Goal: Information Seeking & Learning: Find contact information

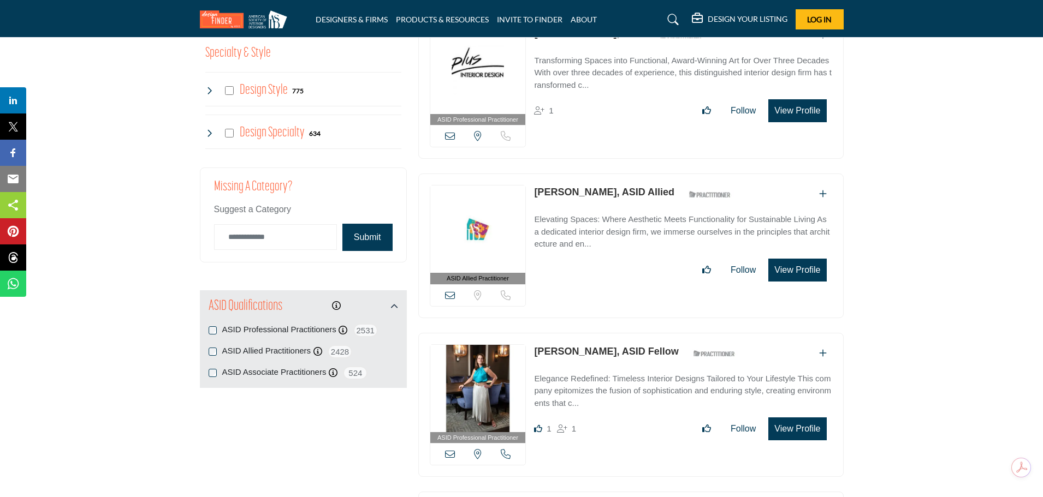
scroll to position [1177, 0]
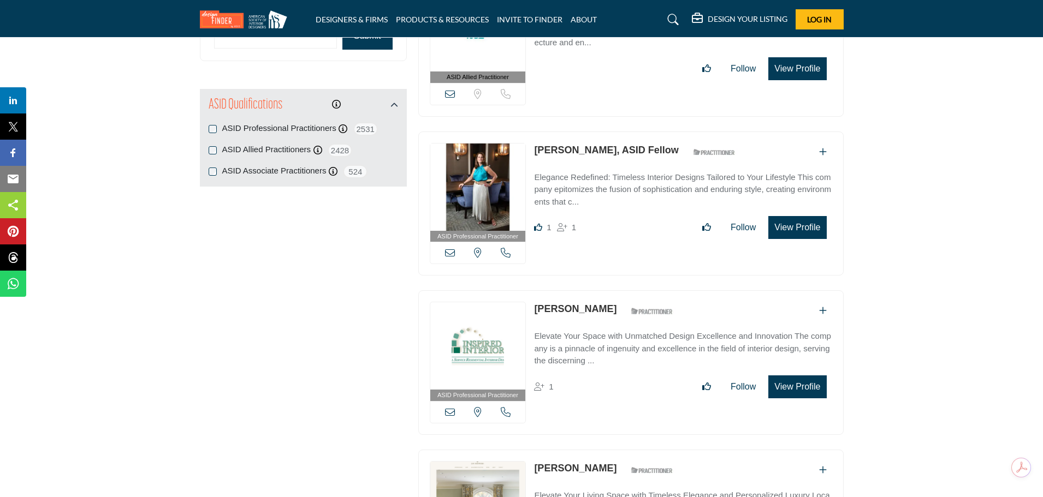
drag, startPoint x: 531, startPoint y: 148, endPoint x: 657, endPoint y: 152, distance: 125.6
click at [657, 152] on div "ASID Professional Practitioner ASID Professional Practitioners have successfull…" at bounding box center [630, 204] width 425 height 145
copy link "[PERSON_NAME], ASID Fellow"
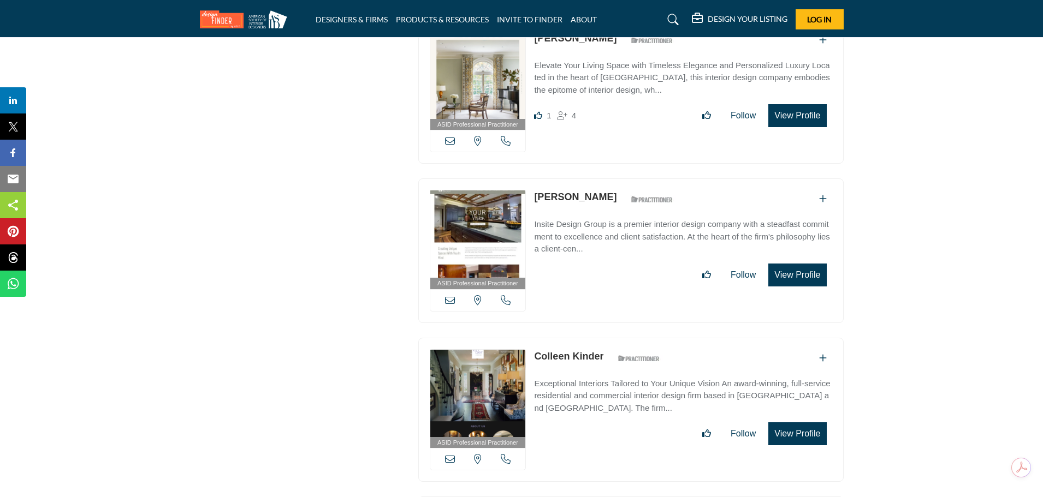
scroll to position [1608, 0]
drag, startPoint x: 532, startPoint y: 354, endPoint x: 605, endPoint y: 354, distance: 73.2
click at [605, 344] on div "ASID Professional Practitioner ASID Professional Practitioners have successfull…" at bounding box center [630, 409] width 425 height 145
copy link "Colleen Kinder"
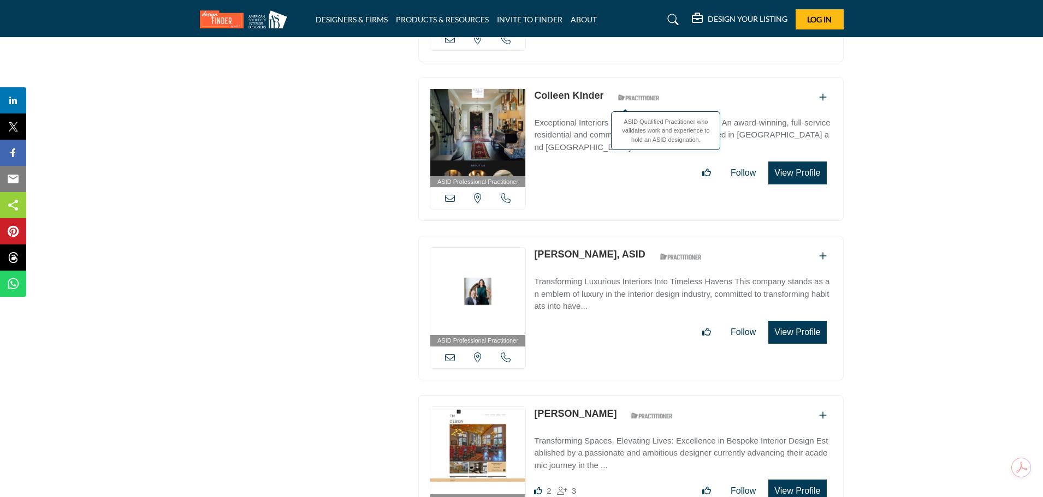
scroll to position [1871, 0]
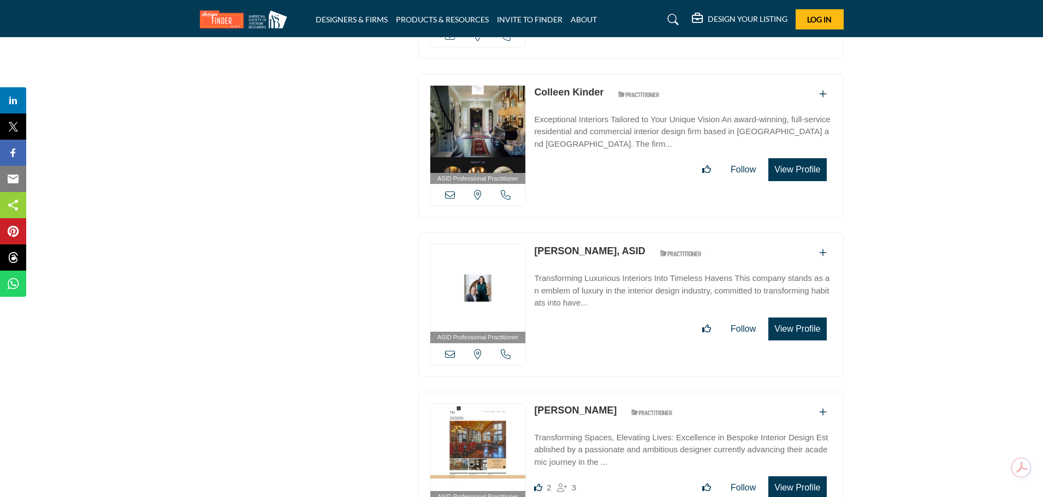
drag, startPoint x: 531, startPoint y: 245, endPoint x: 627, endPoint y: 247, distance: 96.1
click at [627, 247] on div "ASID Professional Practitioner ASID Professional Practitioners have successfull…" at bounding box center [630, 305] width 425 height 145
copy link "[PERSON_NAME], ASID"
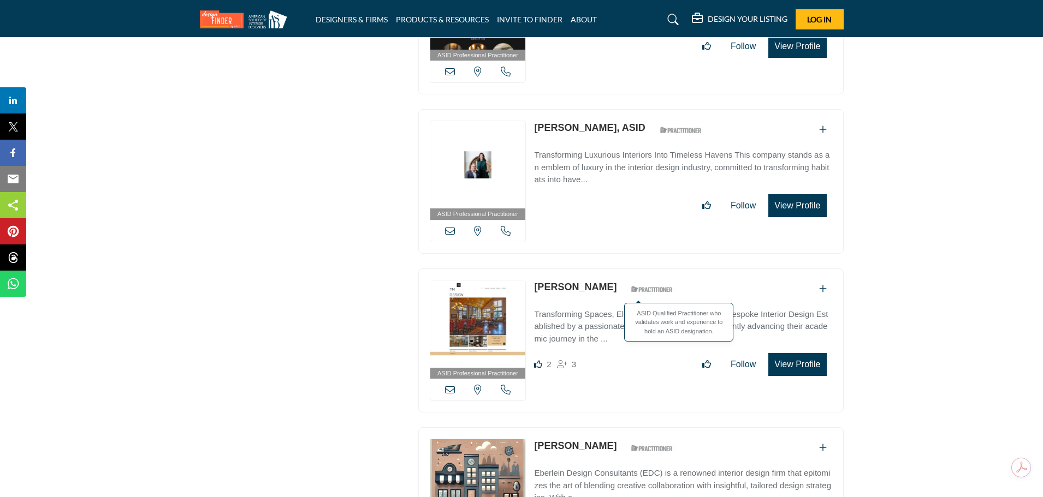
scroll to position [1995, 0]
drag, startPoint x: 531, startPoint y: 283, endPoint x: 604, endPoint y: 281, distance: 73.2
click at [604, 281] on div "ASID Professional Practitioner ASID Professional Practitioners have successfull…" at bounding box center [630, 340] width 425 height 145
copy div "[PERSON_NAME]"
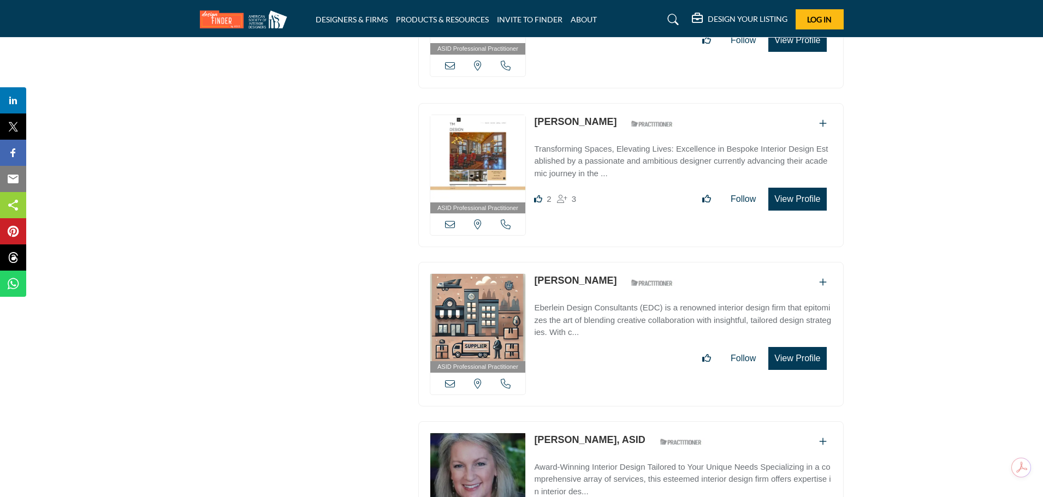
scroll to position [2162, 0]
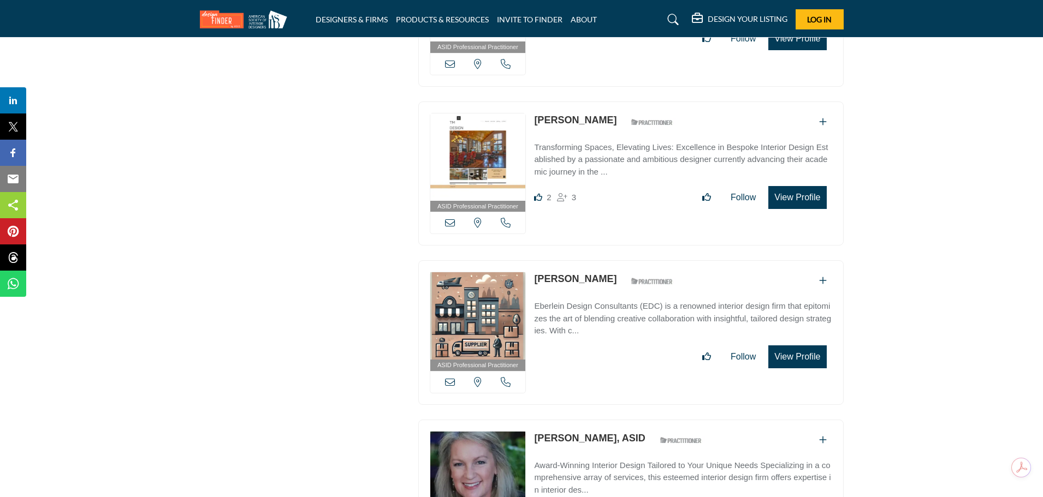
drag, startPoint x: 532, startPoint y: 273, endPoint x: 614, endPoint y: 276, distance: 81.9
click at [614, 276] on div "ASID Professional Practitioner ASID Professional Practitioners have successfull…" at bounding box center [630, 332] width 425 height 145
copy link "[PERSON_NAME]"
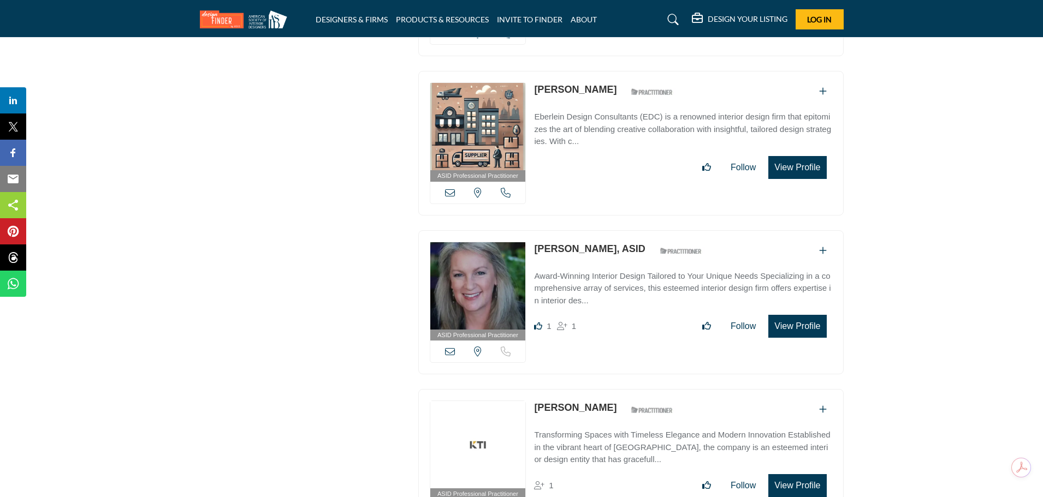
scroll to position [2355, 0]
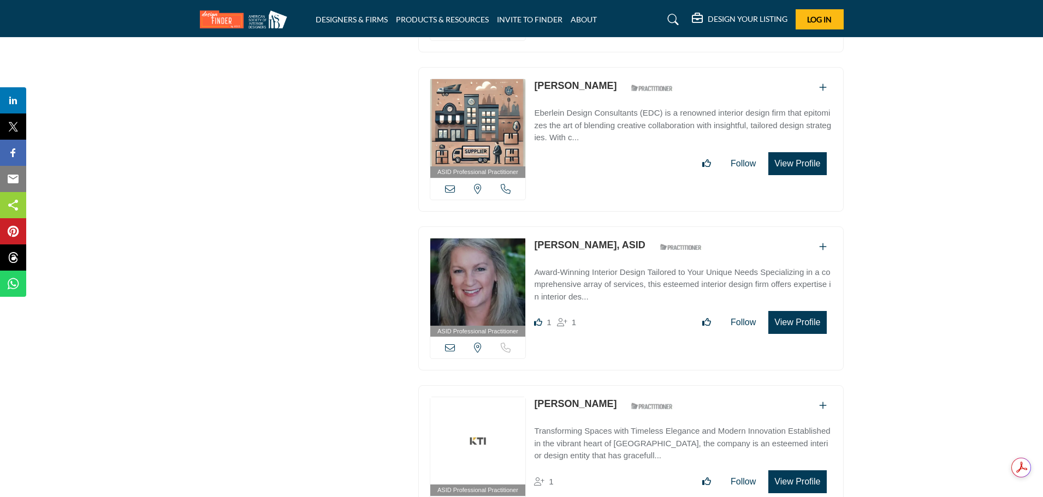
drag, startPoint x: 531, startPoint y: 239, endPoint x: 621, endPoint y: 243, distance: 89.7
click at [621, 243] on div "ASID Professional Practitioner ASID Professional Practitioners have successfull…" at bounding box center [630, 299] width 425 height 145
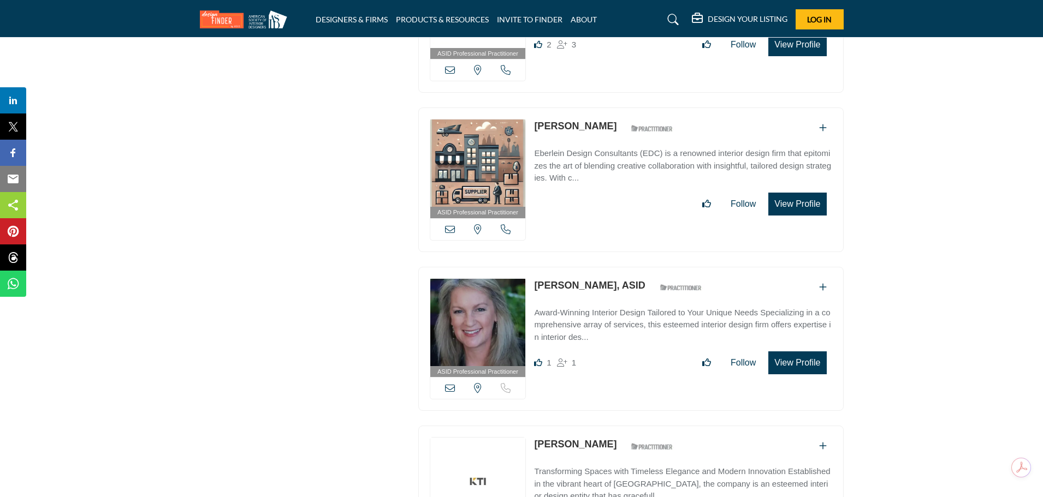
scroll to position [2315, 0]
copy link "[PERSON_NAME], ASID"
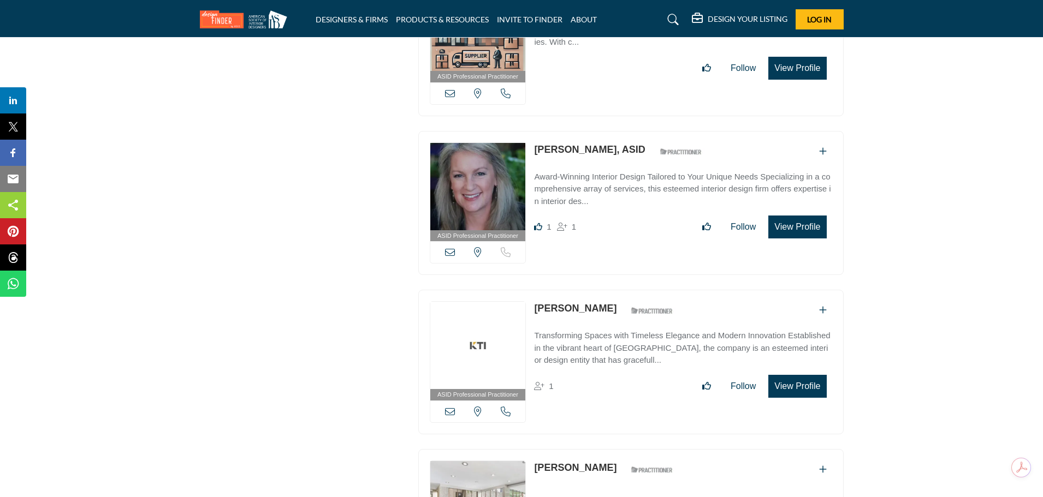
scroll to position [2452, 0]
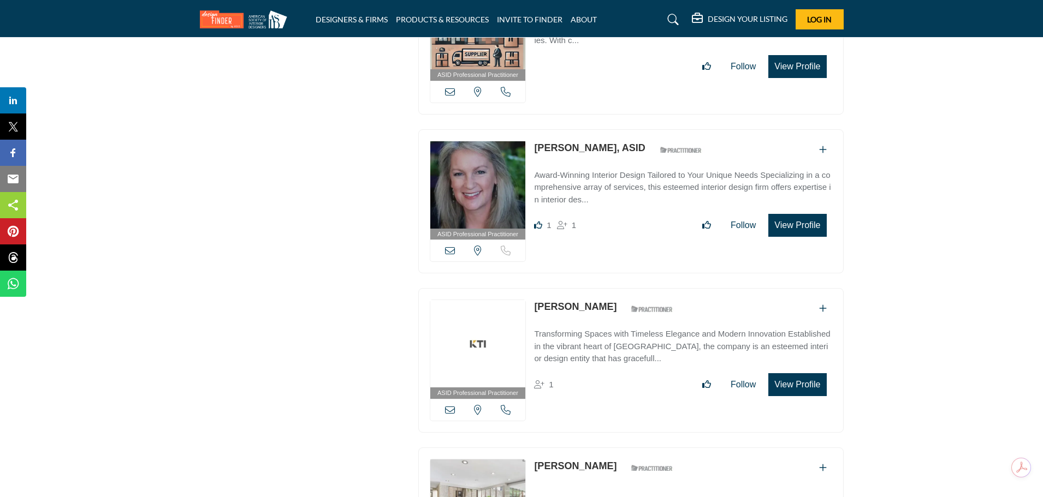
drag, startPoint x: 667, startPoint y: 300, endPoint x: 531, endPoint y: 308, distance: 136.7
click at [531, 308] on div "ASID Professional Practitioner ASID Professional Practitioners have successfull…" at bounding box center [630, 360] width 425 height 145
copy div "[PERSON_NAME]"
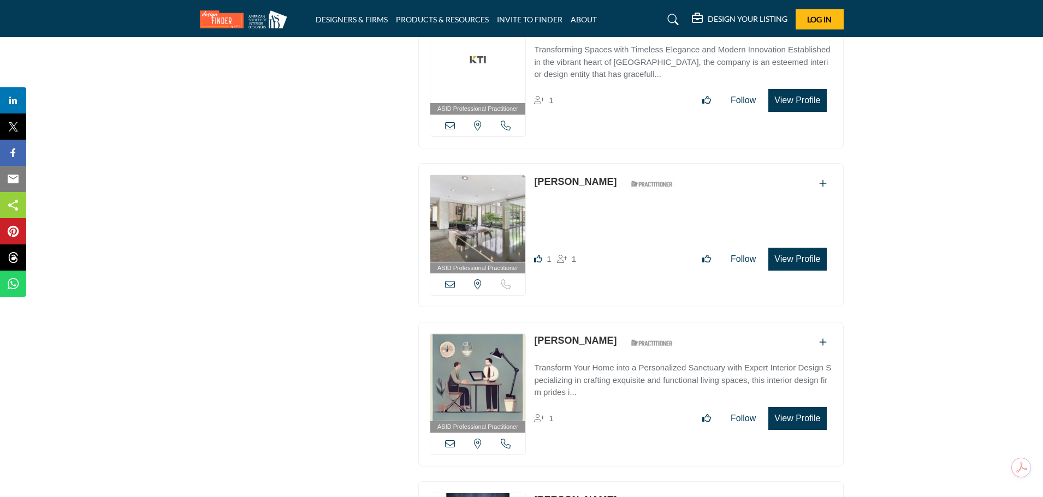
scroll to position [2739, 0]
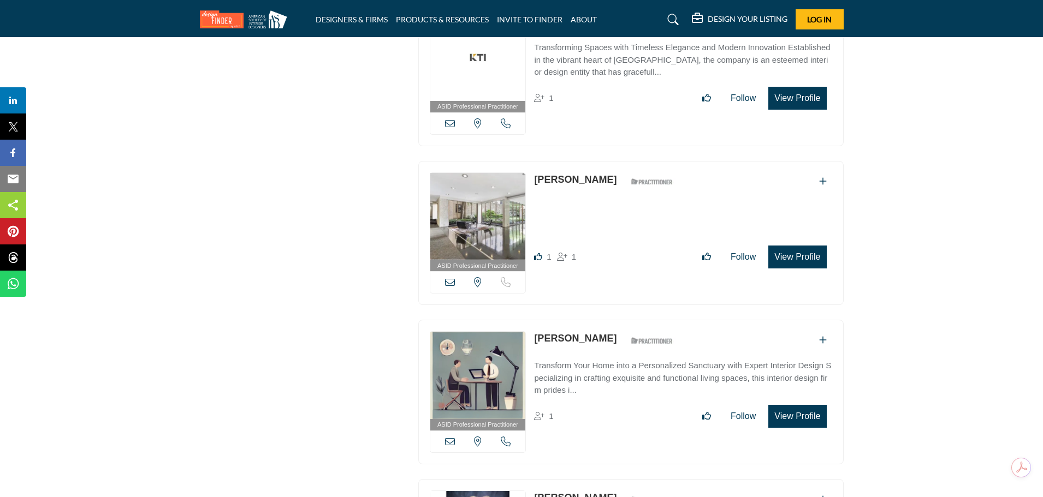
drag, startPoint x: 531, startPoint y: 171, endPoint x: 613, endPoint y: 182, distance: 82.5
click at [613, 182] on div "ASID Professional Practitioner ASID Professional Practitioners have successfull…" at bounding box center [630, 233] width 425 height 145
copy link "[PERSON_NAME]"
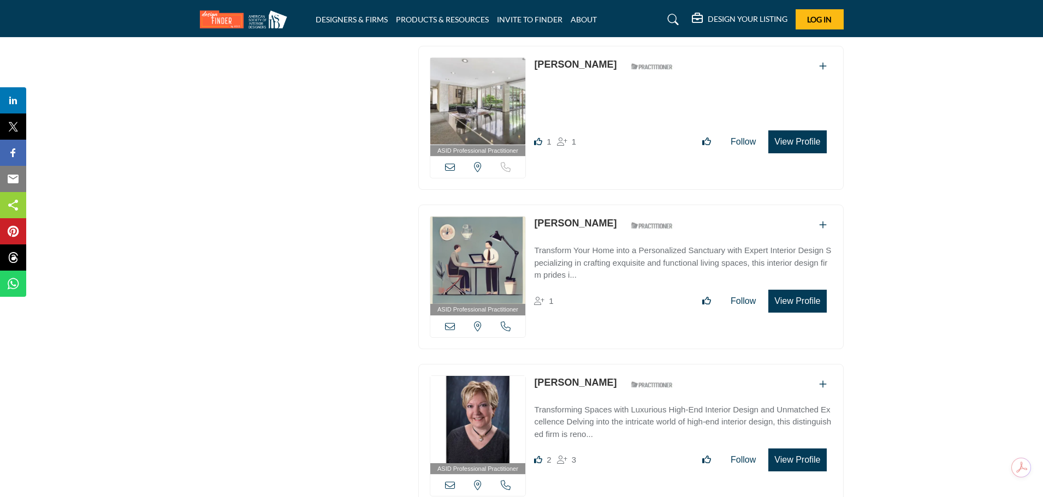
scroll to position [2893, 0]
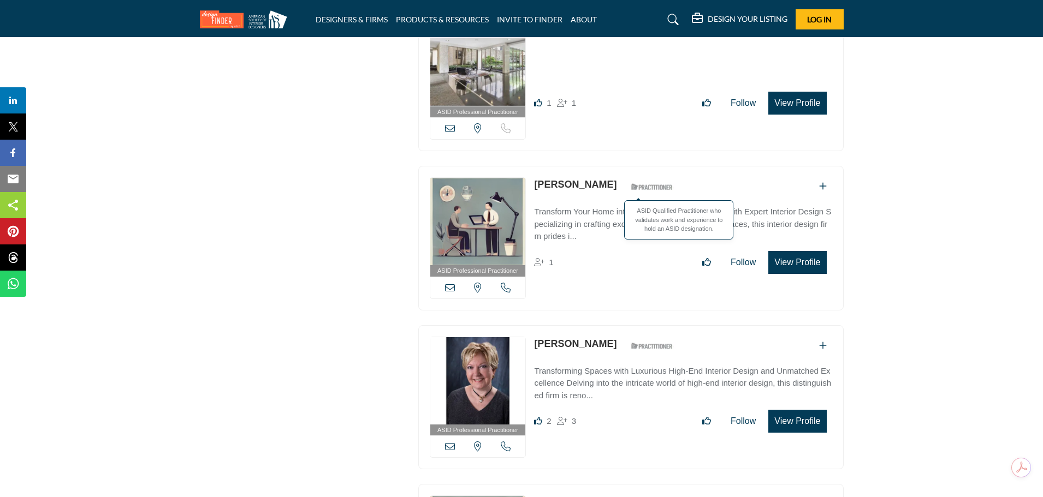
drag, startPoint x: 550, startPoint y: 179, endPoint x: 611, endPoint y: 181, distance: 61.2
click at [611, 181] on div "ASID Professional Practitioner ASID Professional Practitioners have successfull…" at bounding box center [630, 238] width 425 height 145
copy div "[PERSON_NAME]"
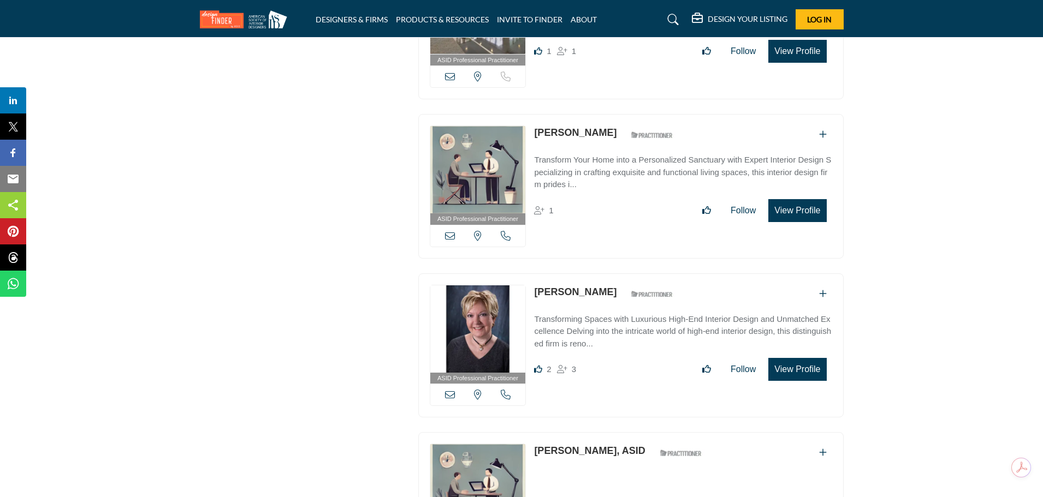
scroll to position [2947, 0]
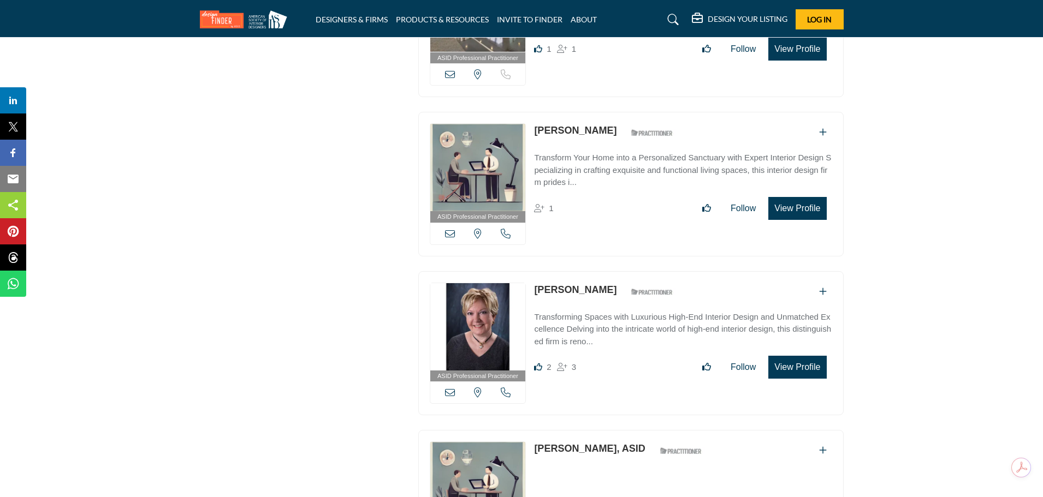
drag, startPoint x: 531, startPoint y: 282, endPoint x: 596, endPoint y: 287, distance: 65.2
click at [596, 287] on div "ASID Professional Practitioner ASID Professional Practitioners have successfull…" at bounding box center [630, 343] width 425 height 145
copy div "[PERSON_NAME]"
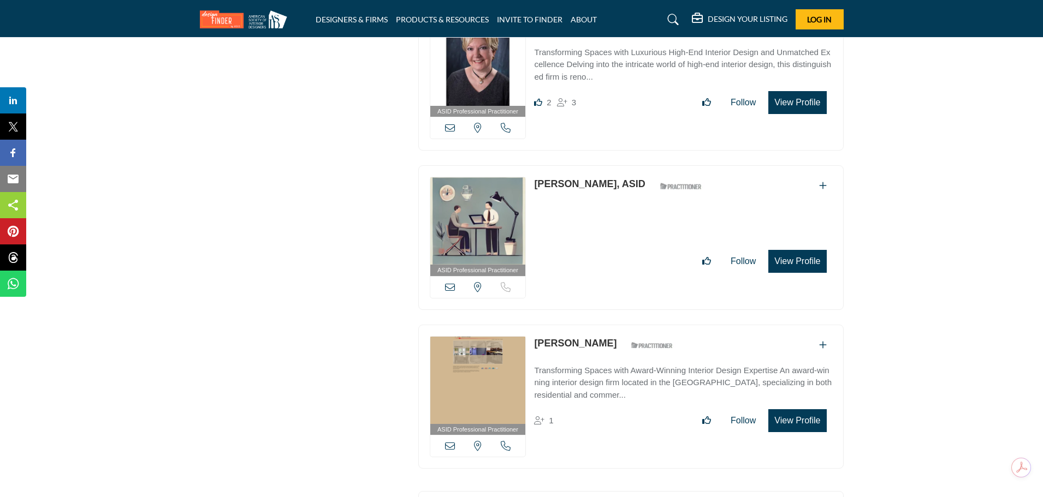
scroll to position [3262, 0]
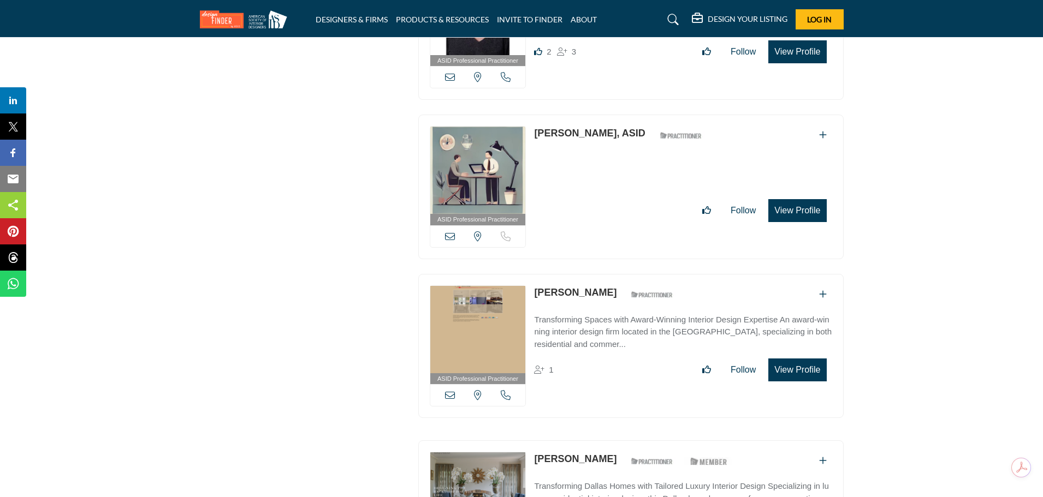
drag, startPoint x: 533, startPoint y: 281, endPoint x: 592, endPoint y: 275, distance: 58.7
click at [592, 275] on div "ASID Professional Practitioner ASID Professional Practitioners have successfull…" at bounding box center [630, 346] width 425 height 145
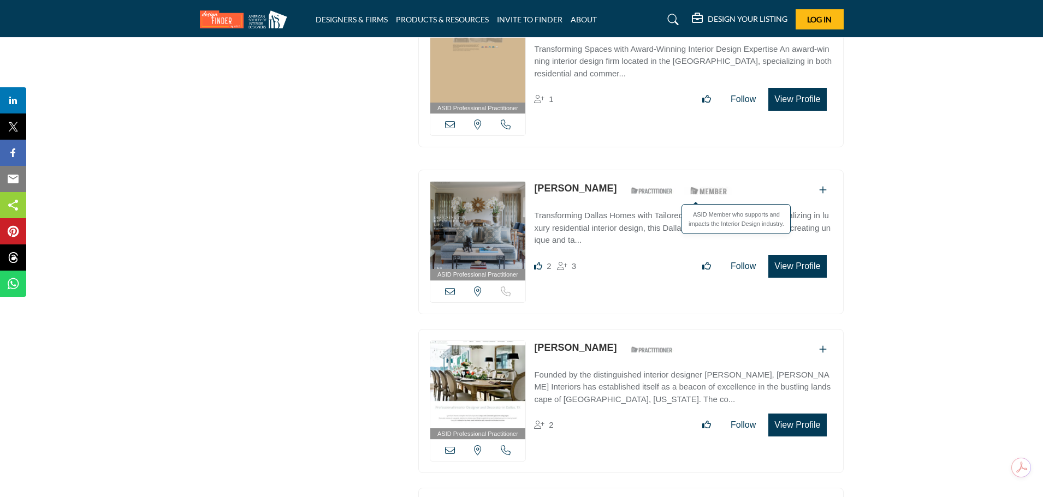
scroll to position [3535, 0]
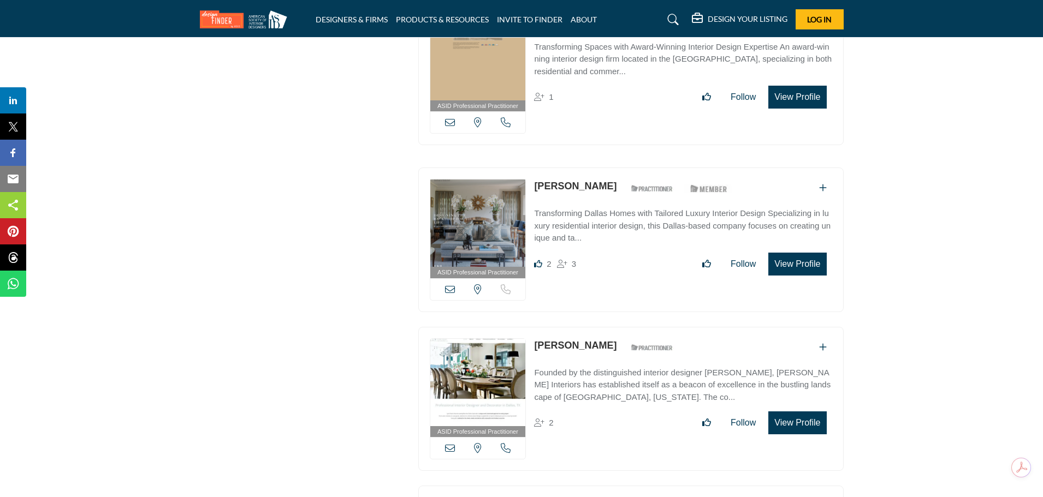
drag, startPoint x: 530, startPoint y: 169, endPoint x: 626, endPoint y: 180, distance: 96.7
click at [626, 180] on div "ASID Professional Practitioner ASID Professional Practitioners have successfull…" at bounding box center [630, 240] width 425 height 145
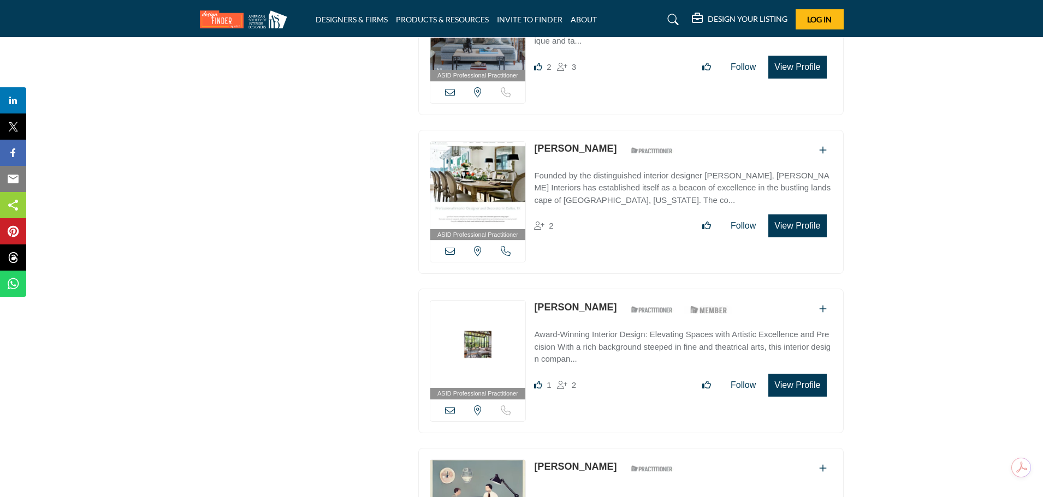
scroll to position [3808, 0]
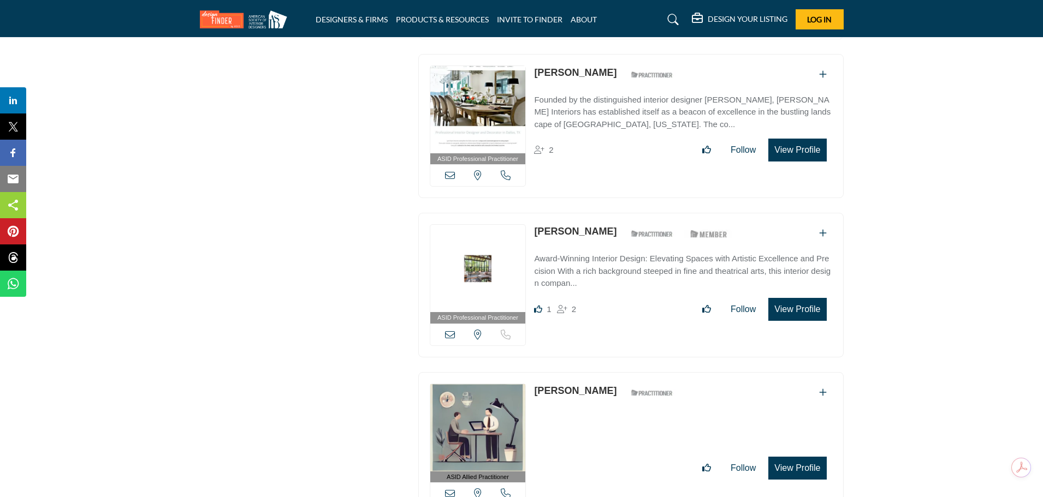
drag, startPoint x: 531, startPoint y: 60, endPoint x: 592, endPoint y: 66, distance: 61.4
click at [592, 66] on div "ASID Professional Practitioner ASID Professional Practitioners have successfull…" at bounding box center [630, 126] width 425 height 145
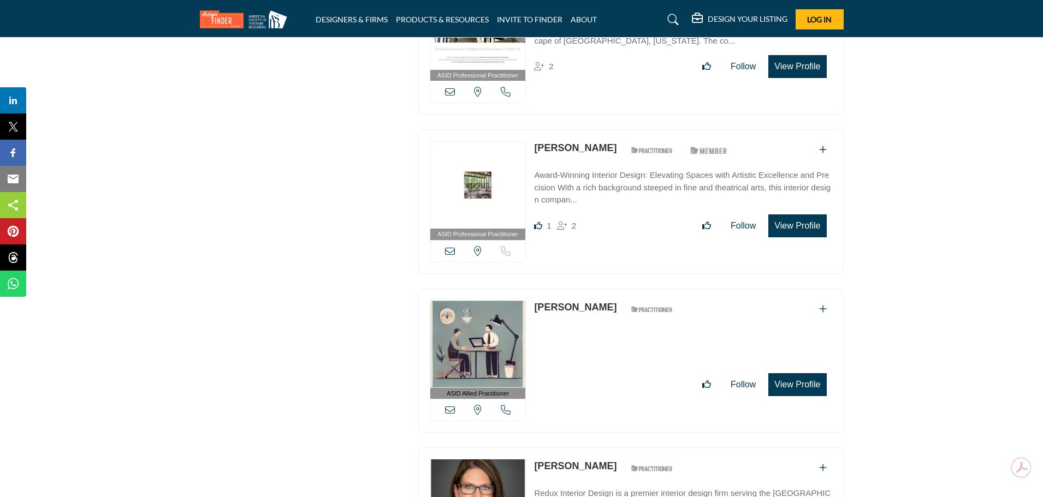
scroll to position [3918, 0]
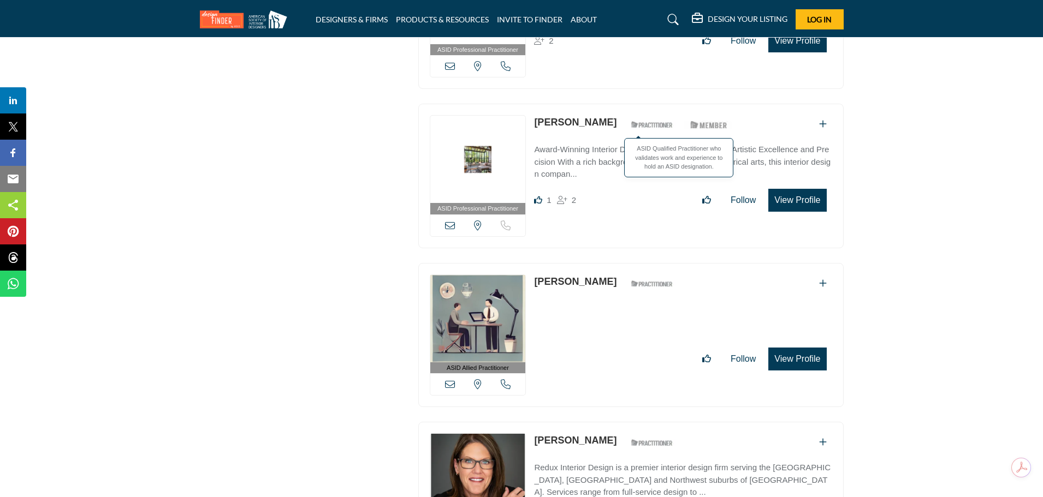
drag, startPoint x: 531, startPoint y: 110, endPoint x: 618, endPoint y: 113, distance: 87.4
click at [618, 113] on div "ASID Professional Practitioner ASID Professional Practitioners have successfull…" at bounding box center [630, 176] width 425 height 145
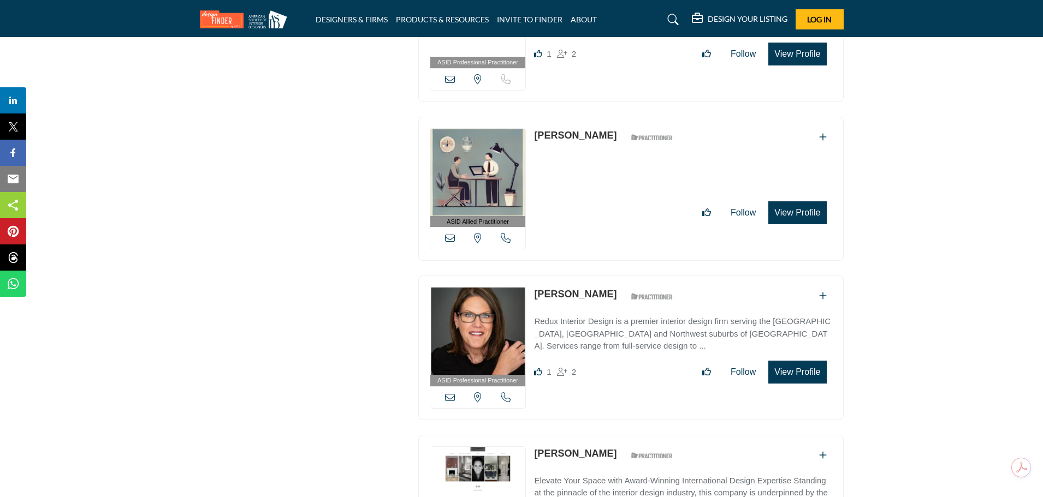
scroll to position [4081, 0]
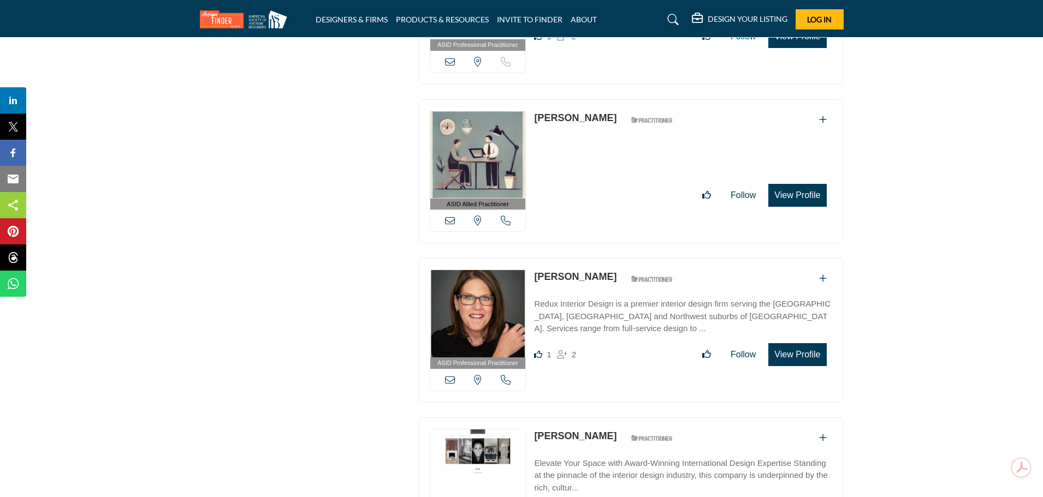
drag, startPoint x: 533, startPoint y: 263, endPoint x: 621, endPoint y: 269, distance: 88.6
click at [621, 269] on div "ASID Professional Practitioner ASID Professional Practitioners have successfull…" at bounding box center [630, 330] width 425 height 145
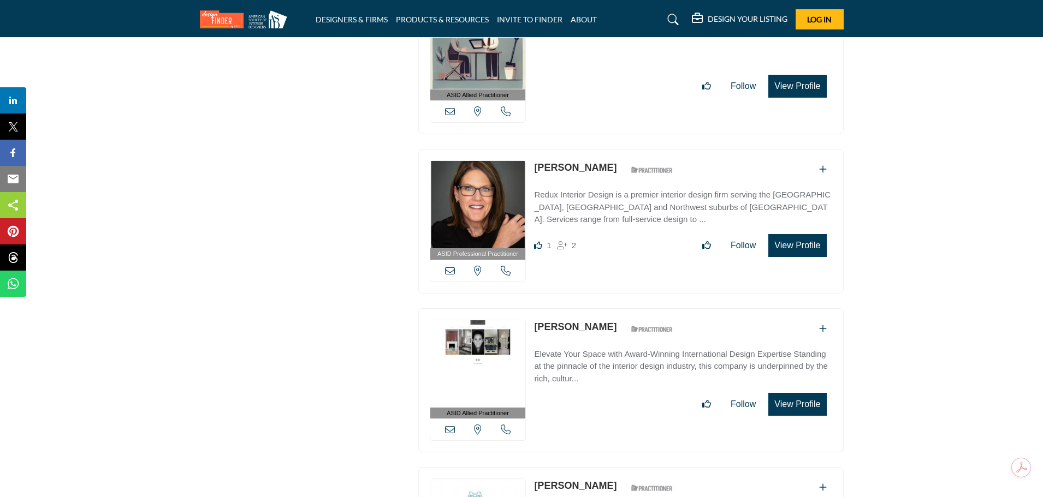
scroll to position [4300, 0]
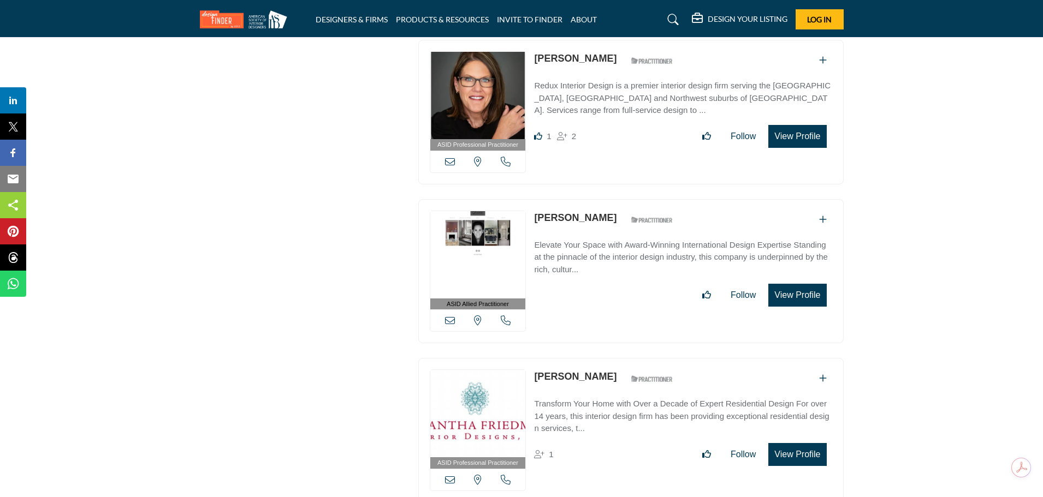
drag, startPoint x: 530, startPoint y: 204, endPoint x: 612, endPoint y: 201, distance: 81.9
click at [612, 201] on div "ASID Allied Practitioner ASID Allied Practitioners have successfully completed …" at bounding box center [630, 271] width 425 height 145
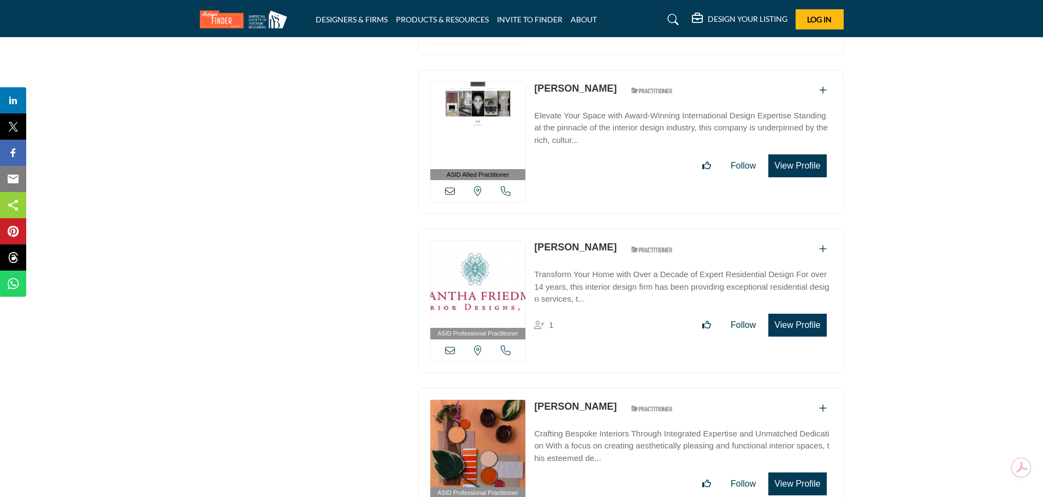
scroll to position [4463, 0]
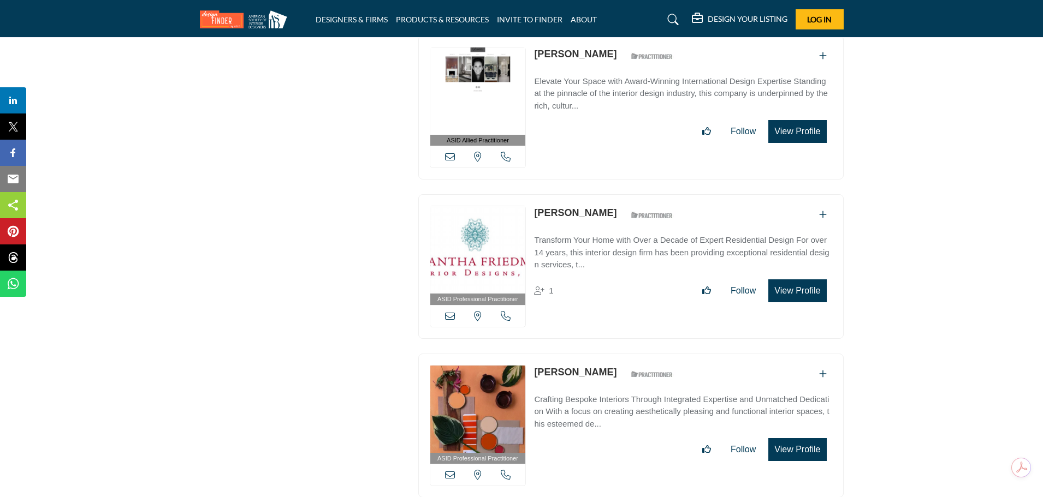
drag, startPoint x: 528, startPoint y: 198, endPoint x: 631, endPoint y: 203, distance: 103.3
click at [631, 203] on div "ASID Professional Practitioner ASID Professional Practitioners have successfull…" at bounding box center [630, 266] width 425 height 145
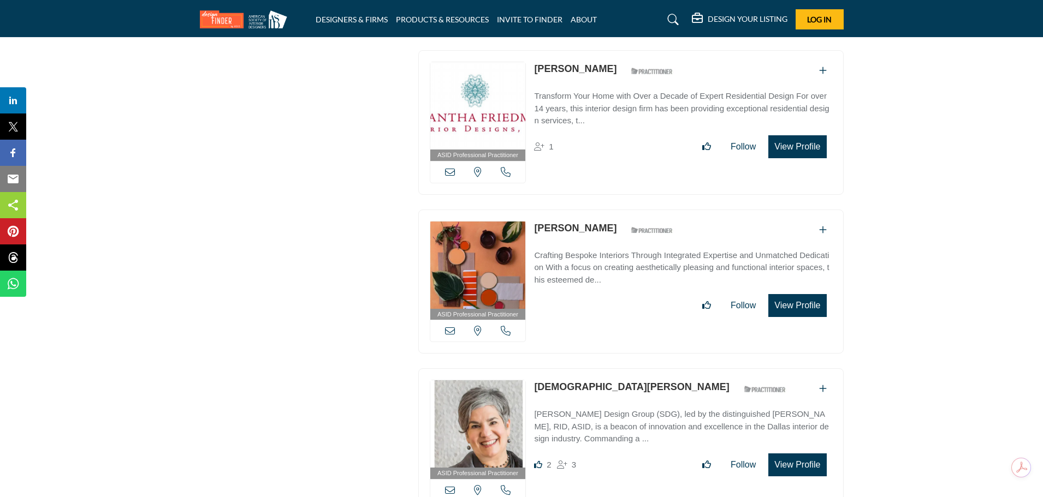
scroll to position [4682, 0]
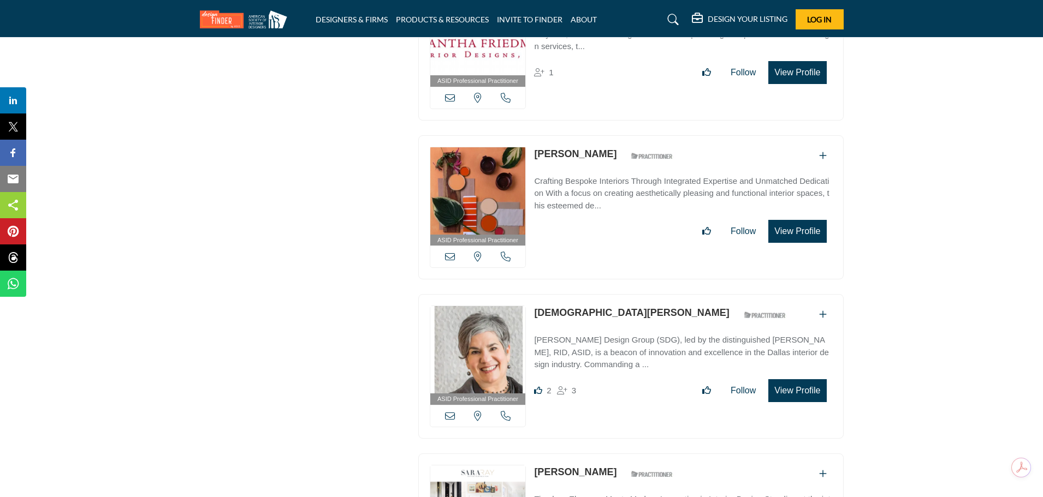
drag, startPoint x: 530, startPoint y: 138, endPoint x: 621, endPoint y: 141, distance: 90.7
click at [621, 141] on div "ASID Professional Practitioner ASID Professional Practitioners have successfull…" at bounding box center [630, 207] width 425 height 145
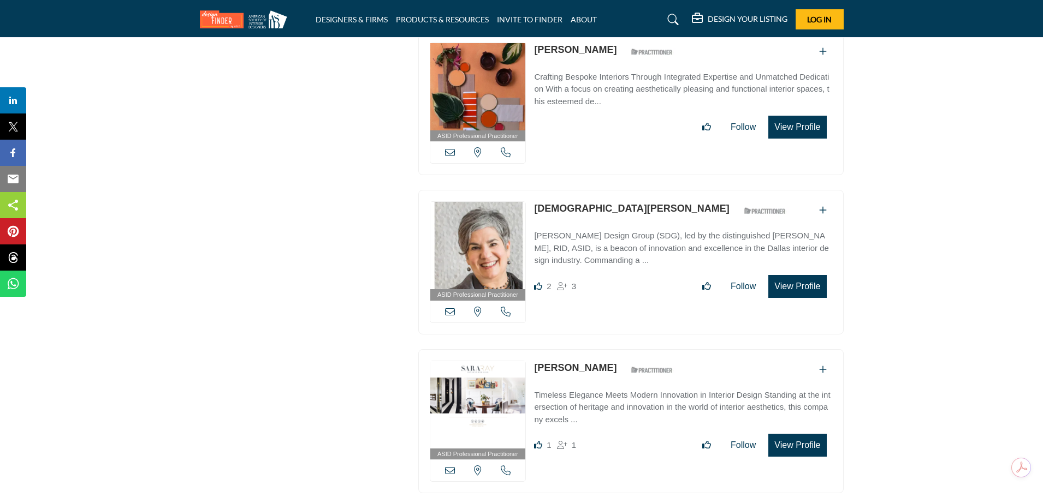
scroll to position [4791, 0]
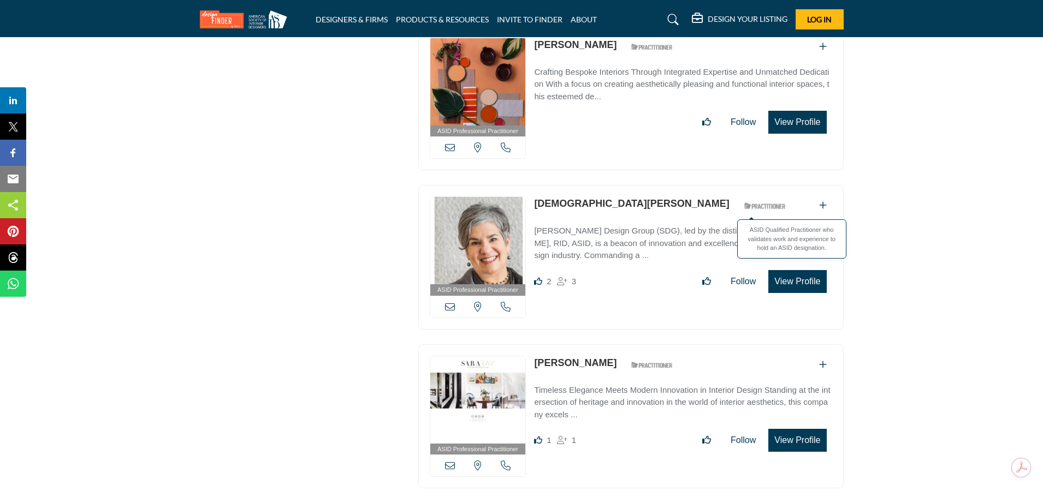
drag, startPoint x: 564, startPoint y: 187, endPoint x: 624, endPoint y: 188, distance: 59.5
click at [624, 188] on div "ASID Professional Practitioner ASID Professional Practitioners have successfull…" at bounding box center [630, 257] width 425 height 145
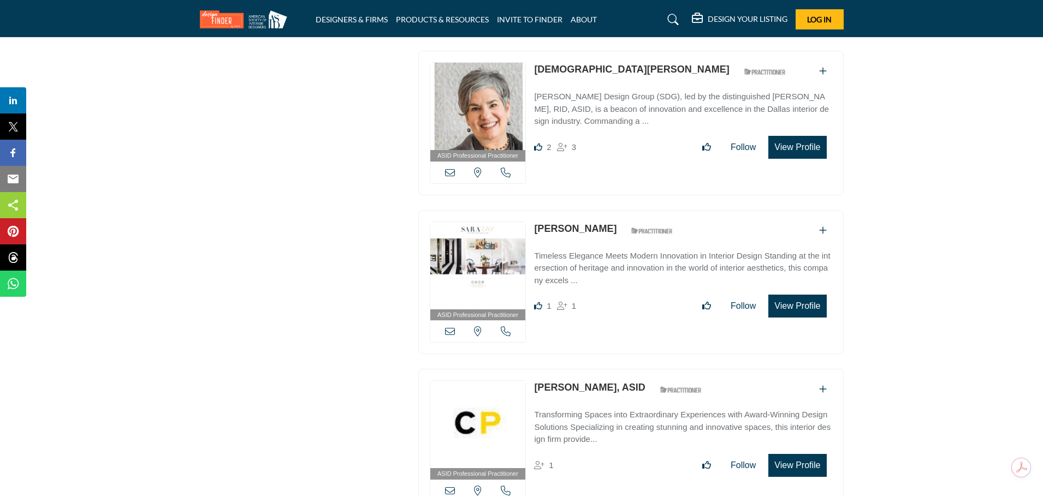
scroll to position [4955, 0]
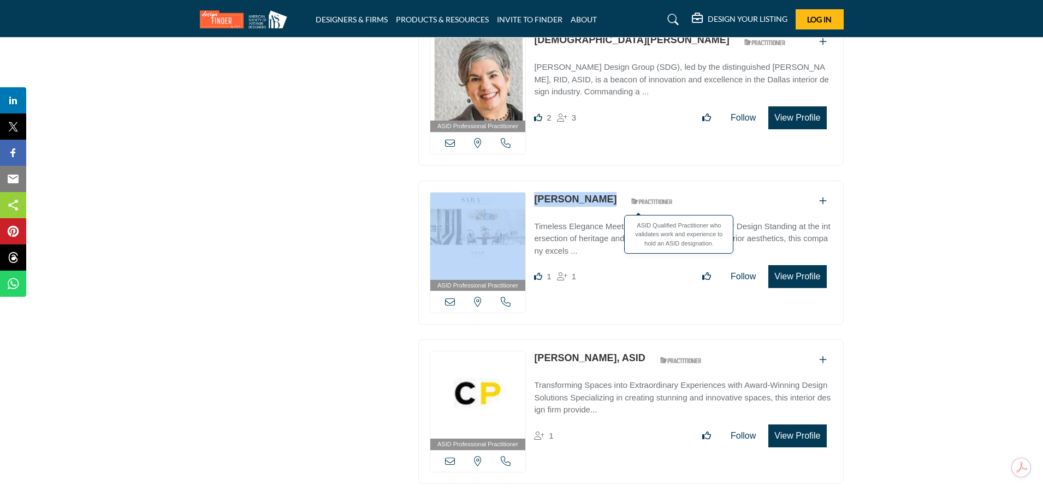
drag, startPoint x: 529, startPoint y: 180, endPoint x: 597, endPoint y: 186, distance: 67.9
click at [597, 186] on div "ASID Professional Practitioner ASID Professional Practitioners have successfull…" at bounding box center [630, 253] width 425 height 145
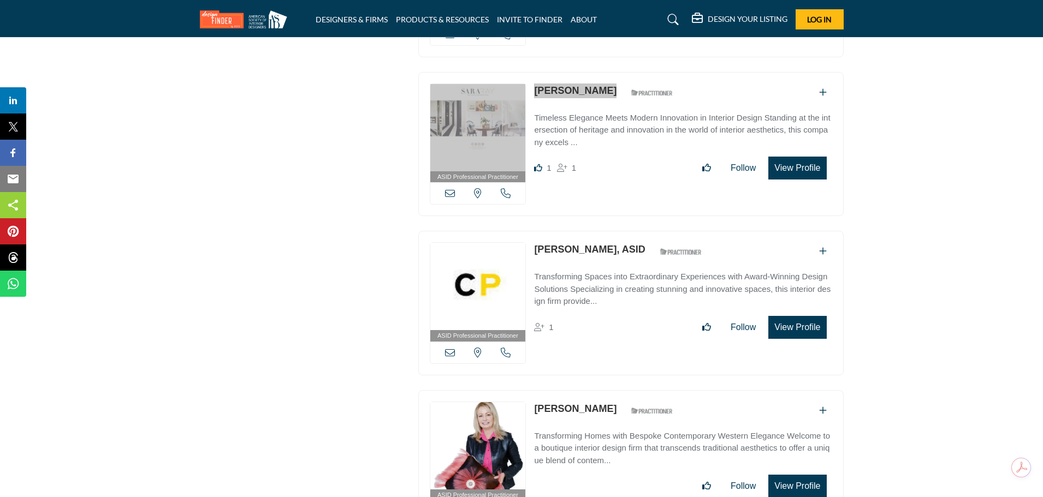
scroll to position [5064, 0]
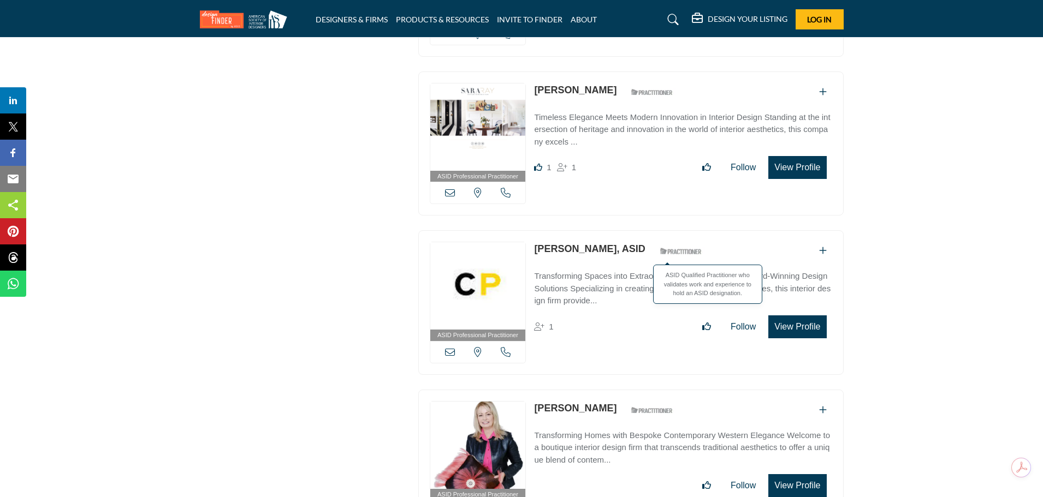
drag, startPoint x: 530, startPoint y: 230, endPoint x: 646, endPoint y: 233, distance: 116.3
click at [646, 233] on div "ASID Professional Practitioner ASID Professional Practitioners have successfull…" at bounding box center [630, 302] width 425 height 145
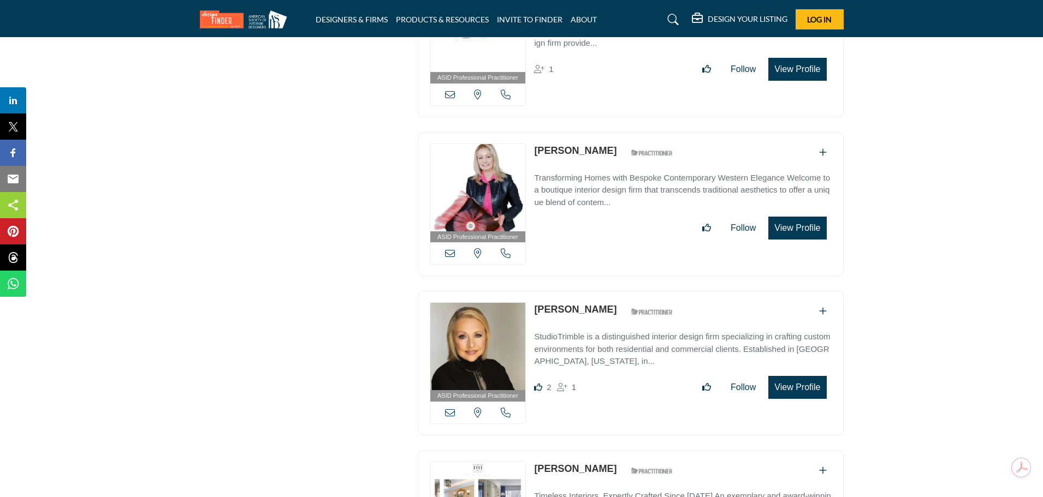
scroll to position [5337, 0]
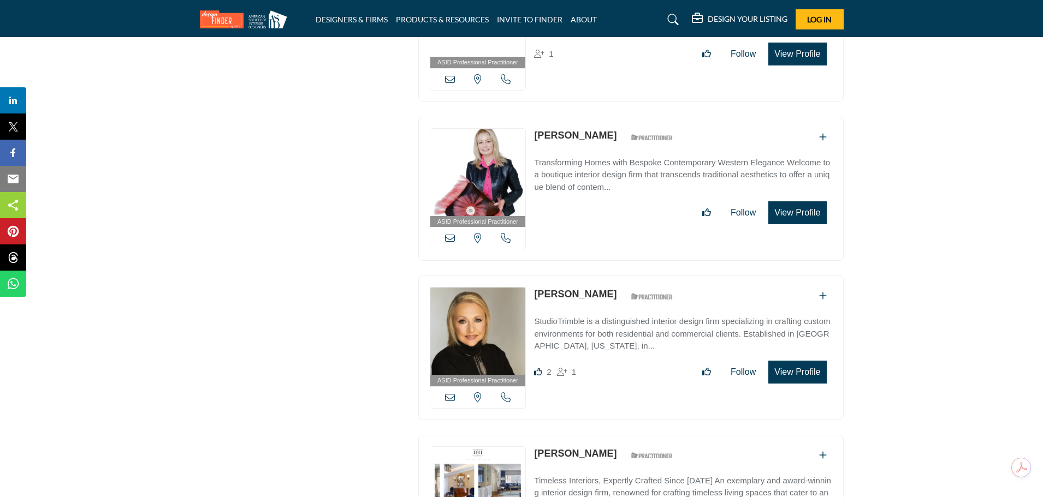
drag, startPoint x: 533, startPoint y: 114, endPoint x: 628, endPoint y: 117, distance: 95.0
click at [627, 117] on div "ASID Professional Practitioner ASID Professional Practitioners have successfull…" at bounding box center [630, 189] width 425 height 145
